Goal: Task Accomplishment & Management: Use online tool/utility

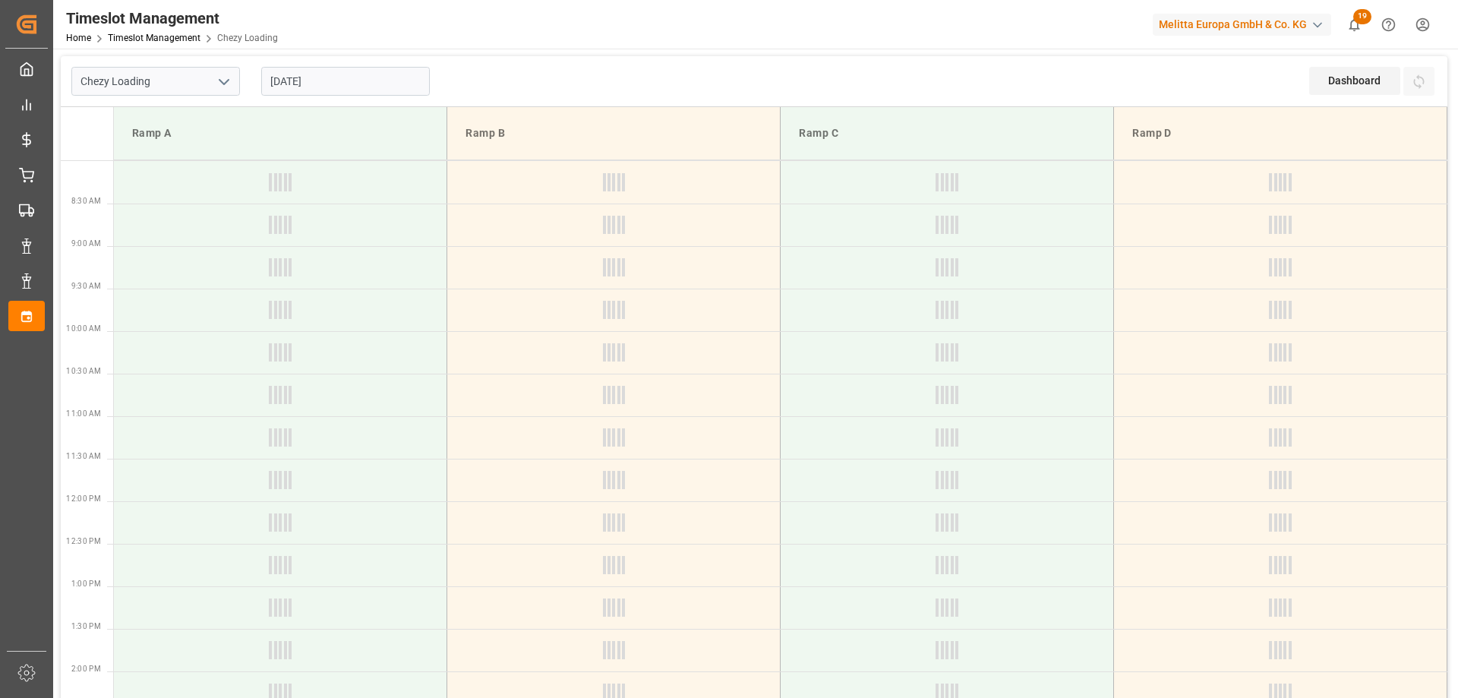
type input "Chezy Loading"
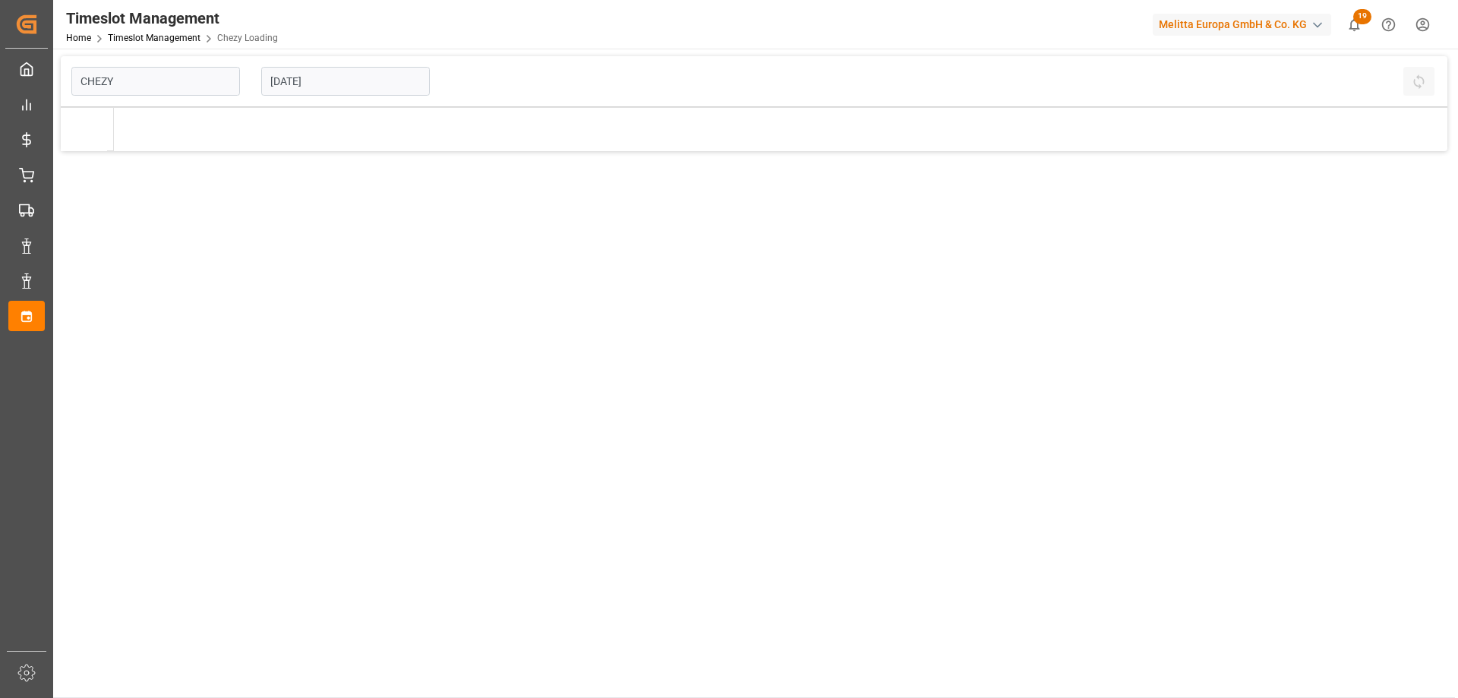
type input "Chezy Loading"
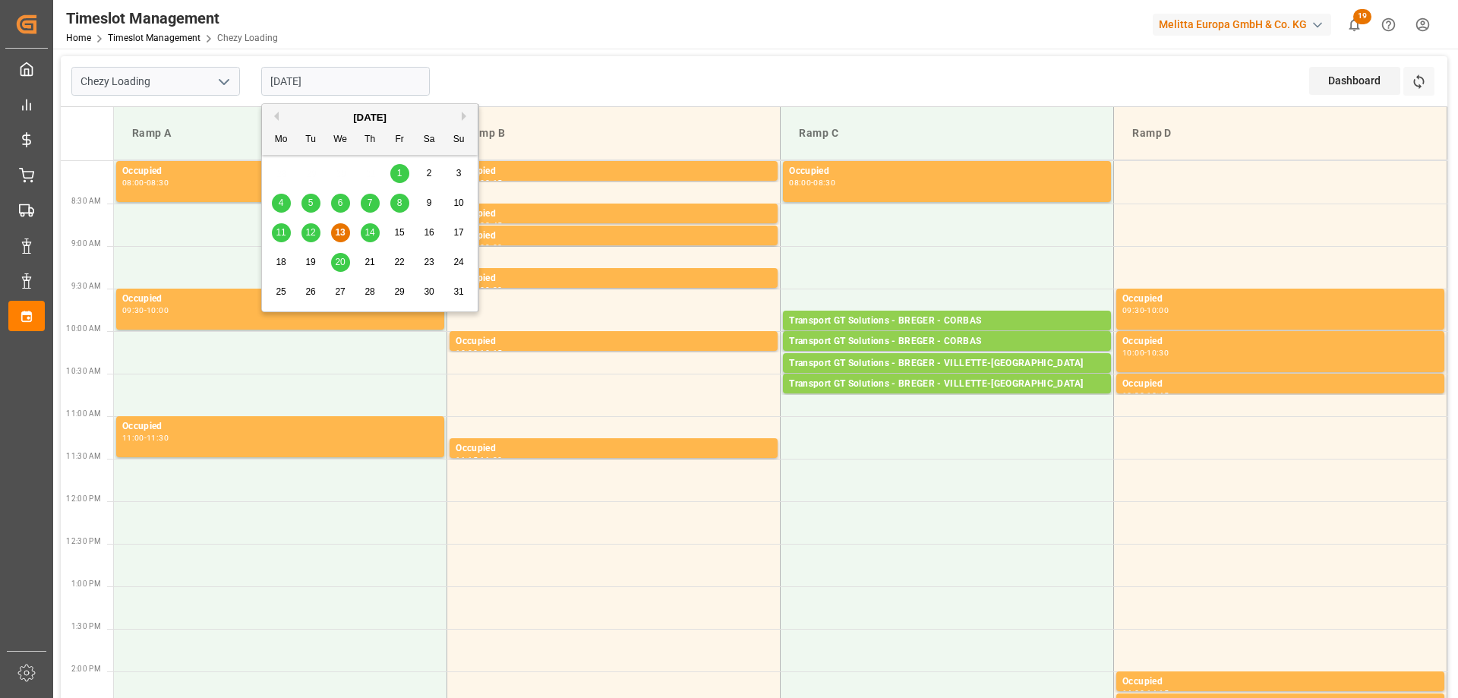
click at [299, 84] on input "[DATE]" at bounding box center [345, 81] width 169 height 29
click at [375, 234] on div "14" at bounding box center [370, 233] width 19 height 18
type input "[DATE]"
